Goal: Task Accomplishment & Management: Complete application form

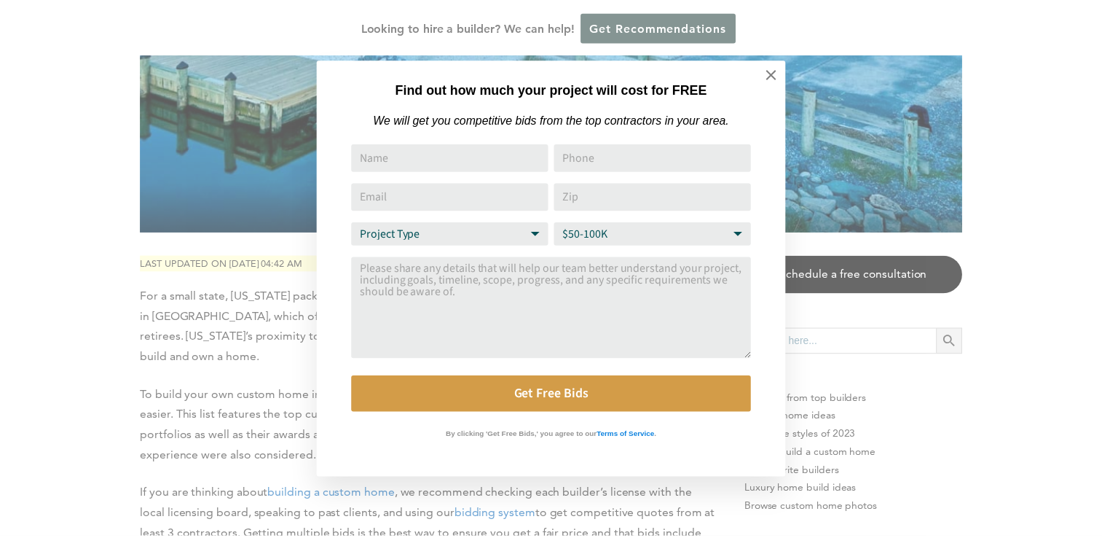
scroll to position [437, 0]
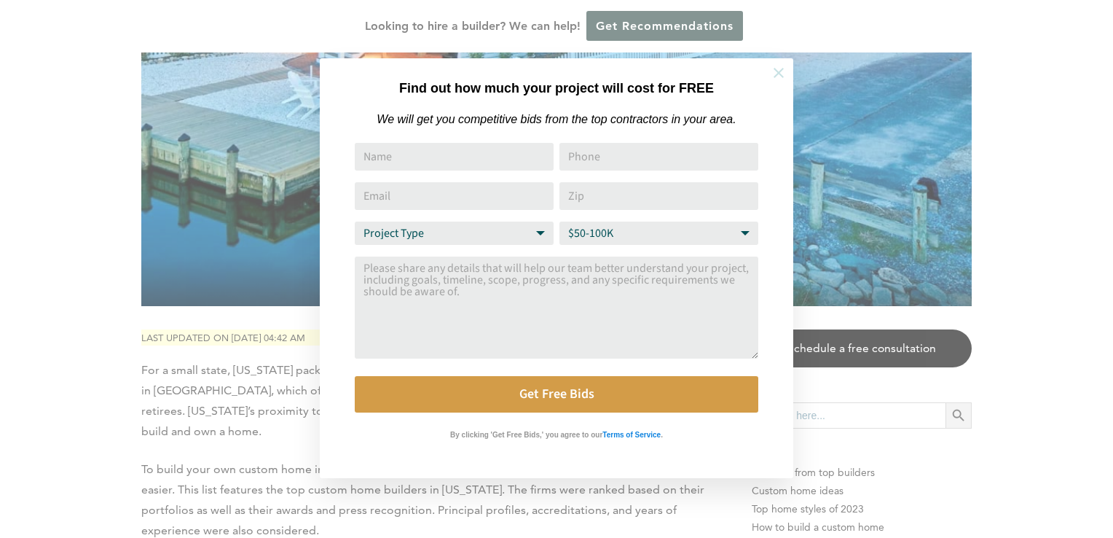
click at [777, 68] on icon at bounding box center [779, 73] width 16 height 16
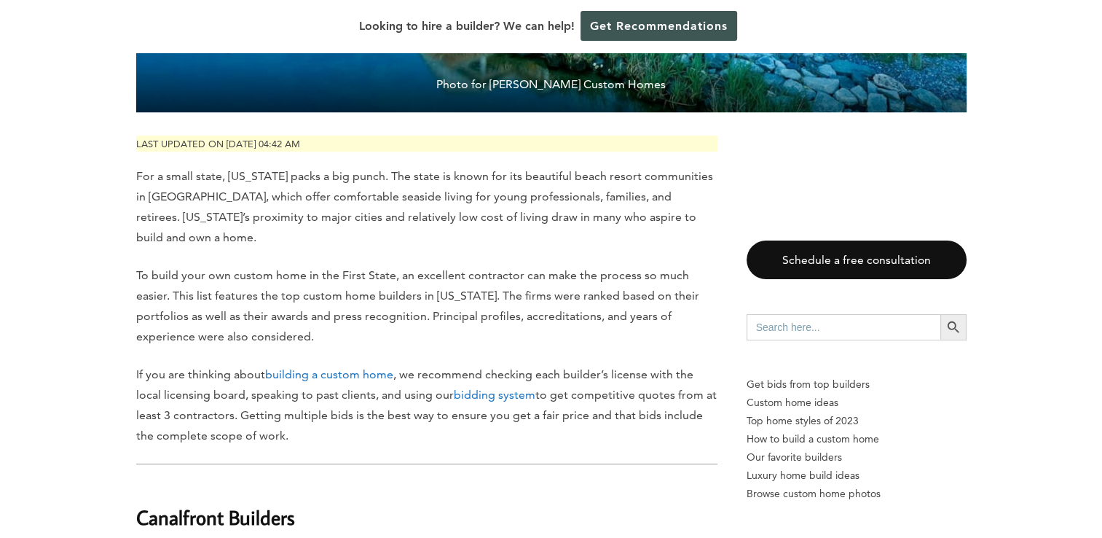
scroll to position [729, 0]
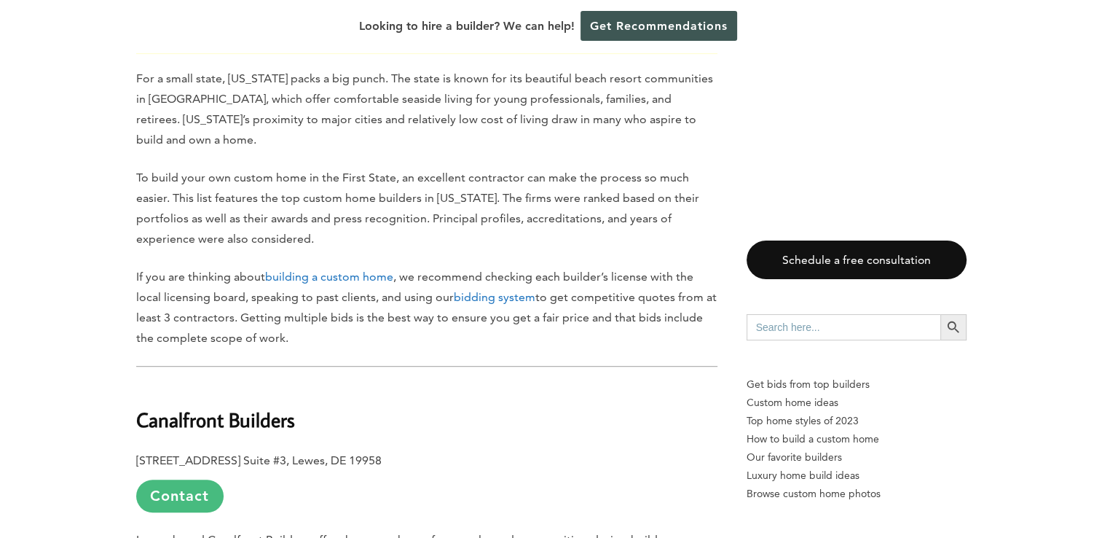
click at [184, 498] on link "Contact" at bounding box center [179, 495] width 87 height 33
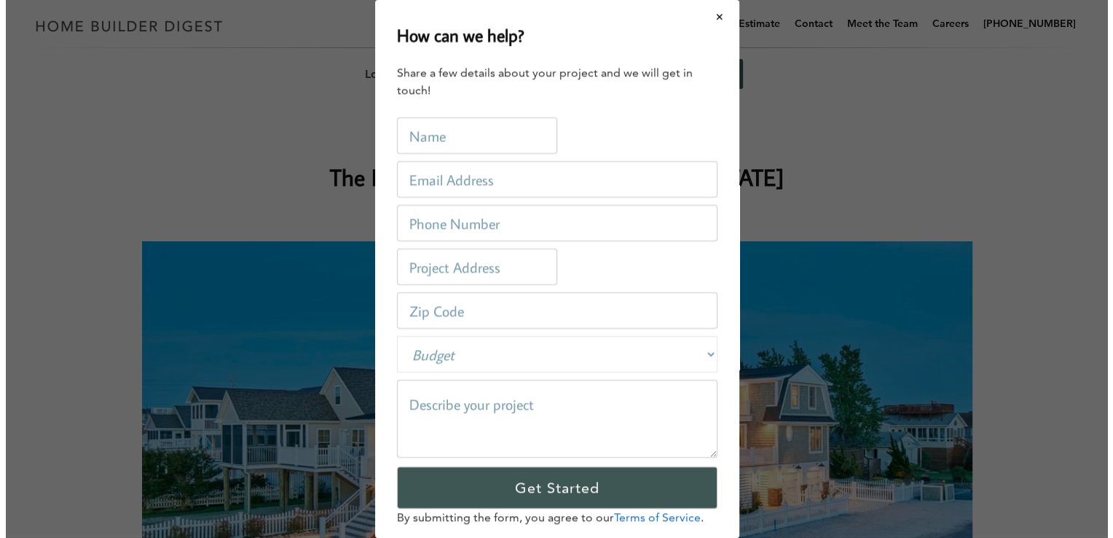
scroll to position [0, 0]
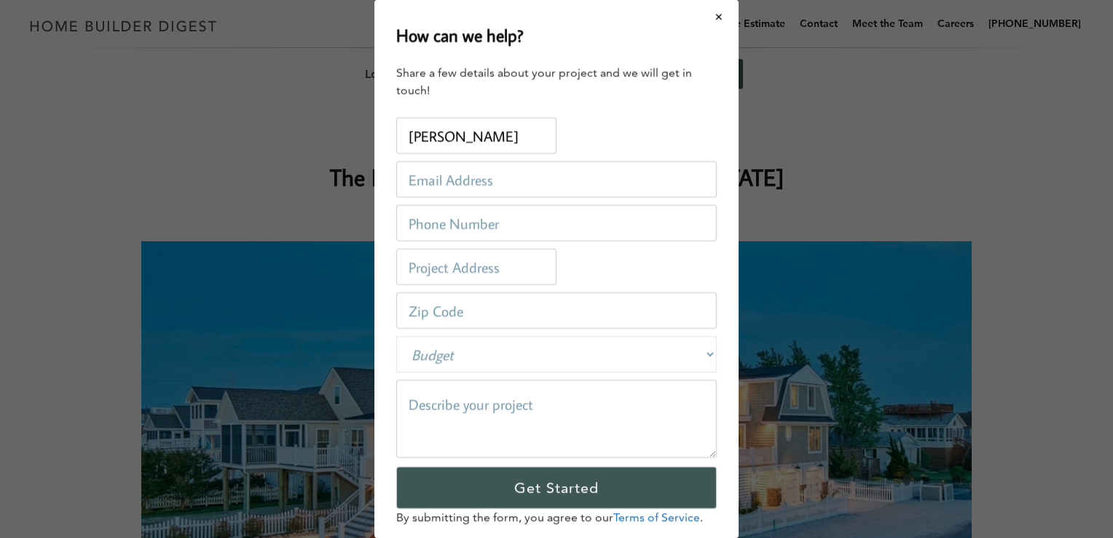
type input "[PERSON_NAME]"
click at [456, 188] on input "email" at bounding box center [556, 179] width 321 height 36
type input "[EMAIL_ADDRESS][DOMAIN_NAME]"
click at [455, 224] on input "tel" at bounding box center [556, 223] width 321 height 36
type input "[PHONE_NUMBER]"
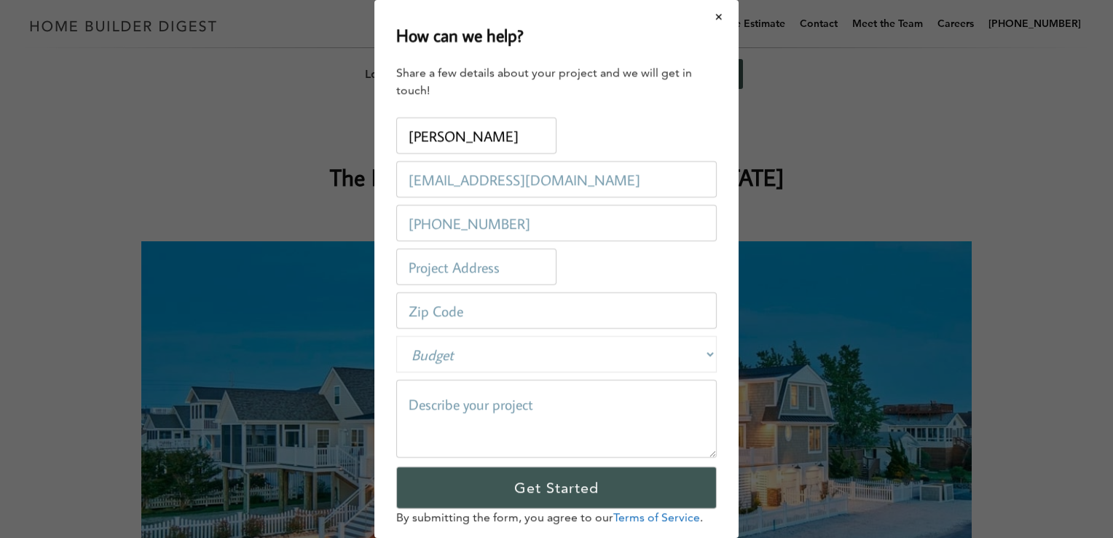
type input "222-03 [GEOGRAPHIC_DATA]"
type input "11429"
click at [460, 355] on select "Budget Less than $100,000 $100,000-$250,000 $250,000-$500,000 $500,000-$1 Milli…" at bounding box center [556, 354] width 321 height 36
select select "250000-500000"
click at [396, 336] on select "Budget Less than $100,000 $100,000-$250,000 $250,000-$500,000 $500,000-$1 Milli…" at bounding box center [556, 354] width 321 height 36
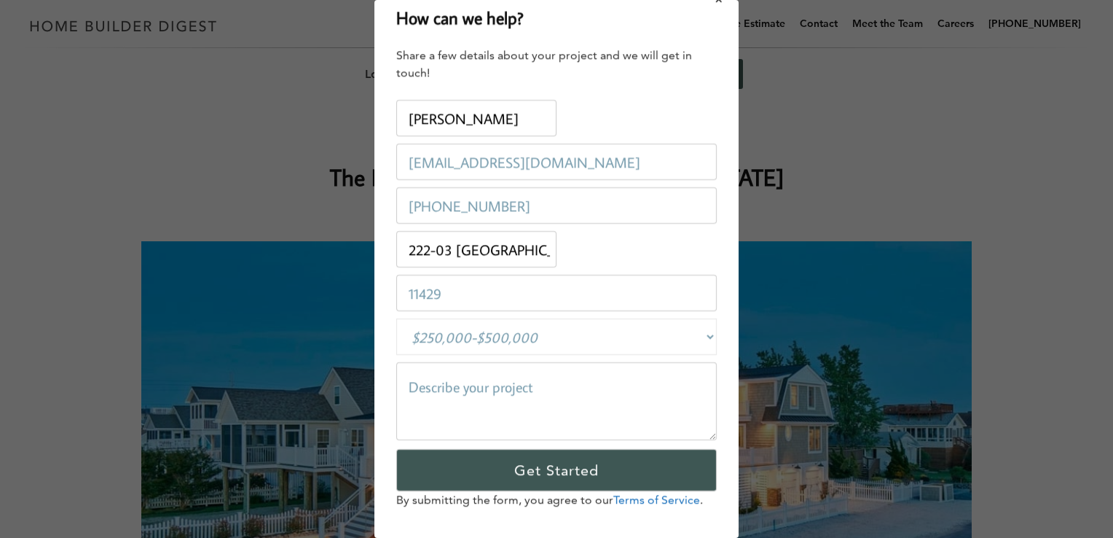
scroll to position [33, 0]
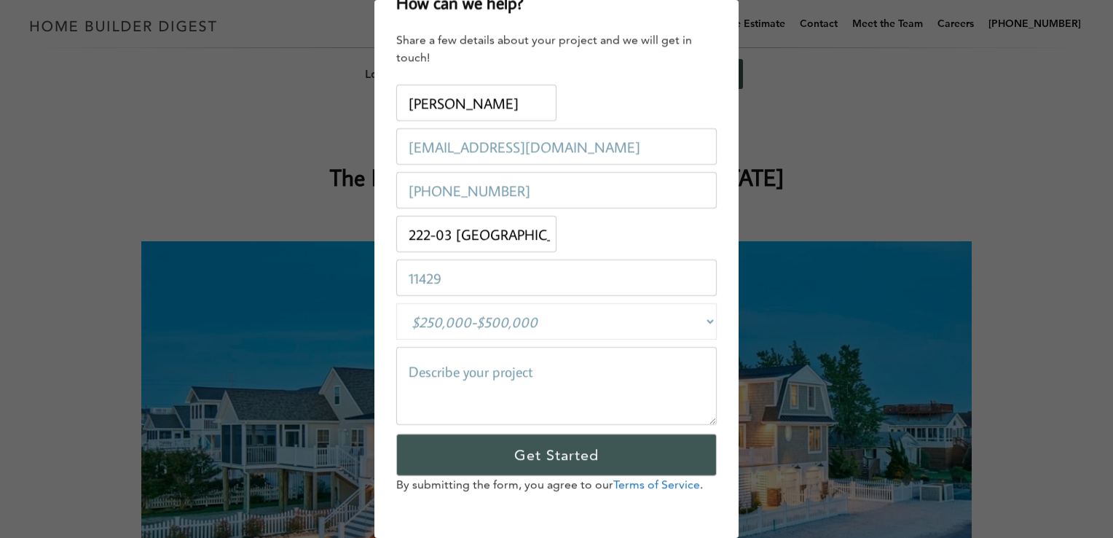
click at [520, 374] on textarea at bounding box center [556, 386] width 321 height 78
type textarea "h"
type textarea "I"
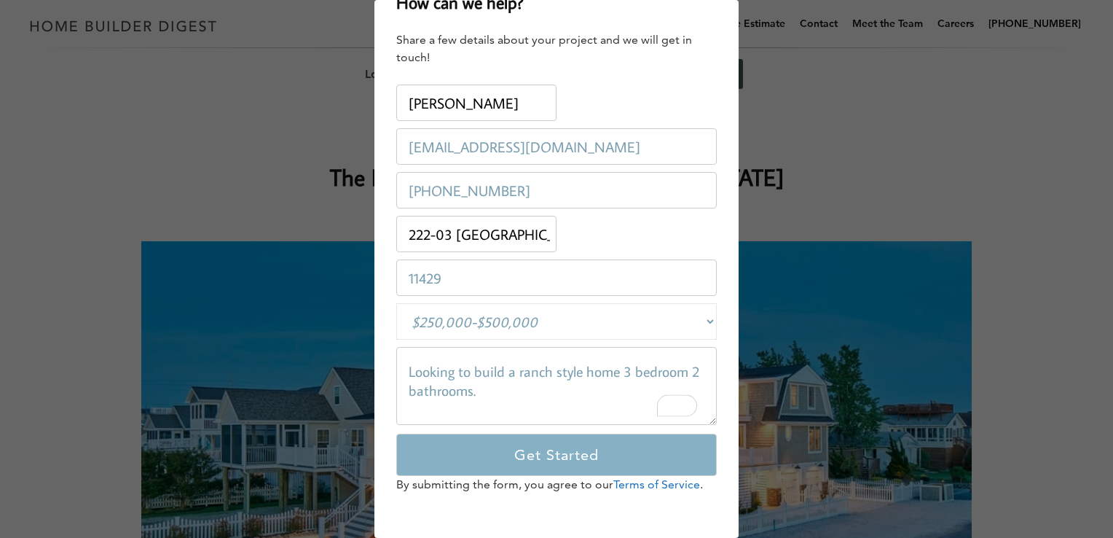
type textarea "Looking to build a ranch style home 3 bedroom 2 bathrooms."
click at [562, 450] on input "Get Started" at bounding box center [556, 455] width 321 height 42
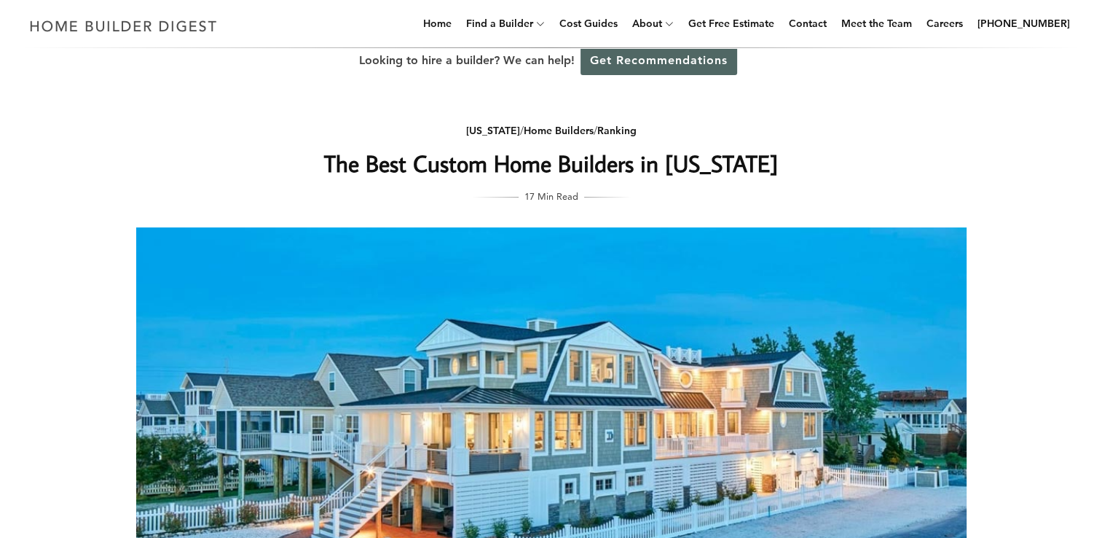
scroll to position [0, 0]
